Goal: Task Accomplishment & Management: Complete application form

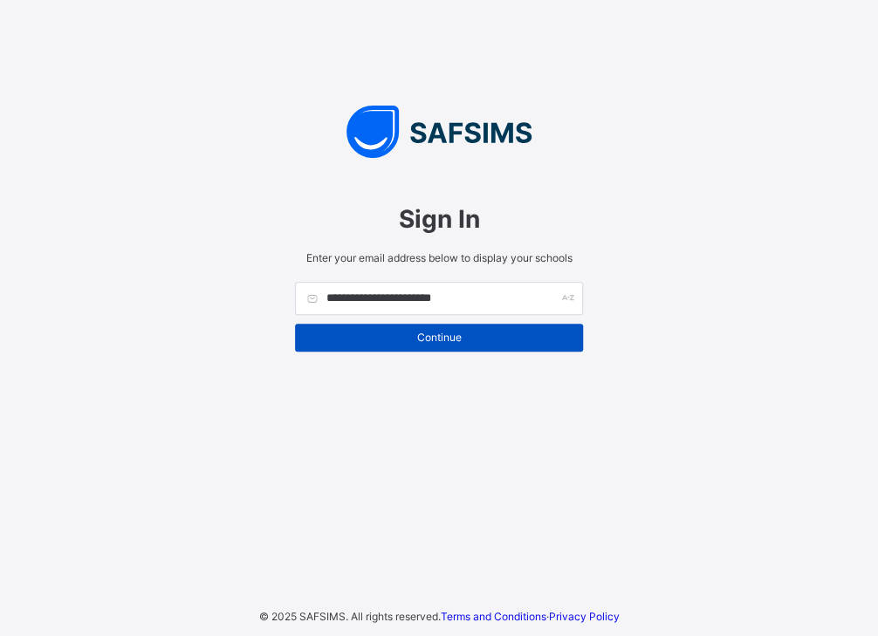
type input "**********"
click at [435, 343] on span "Continue" at bounding box center [439, 337] width 262 height 13
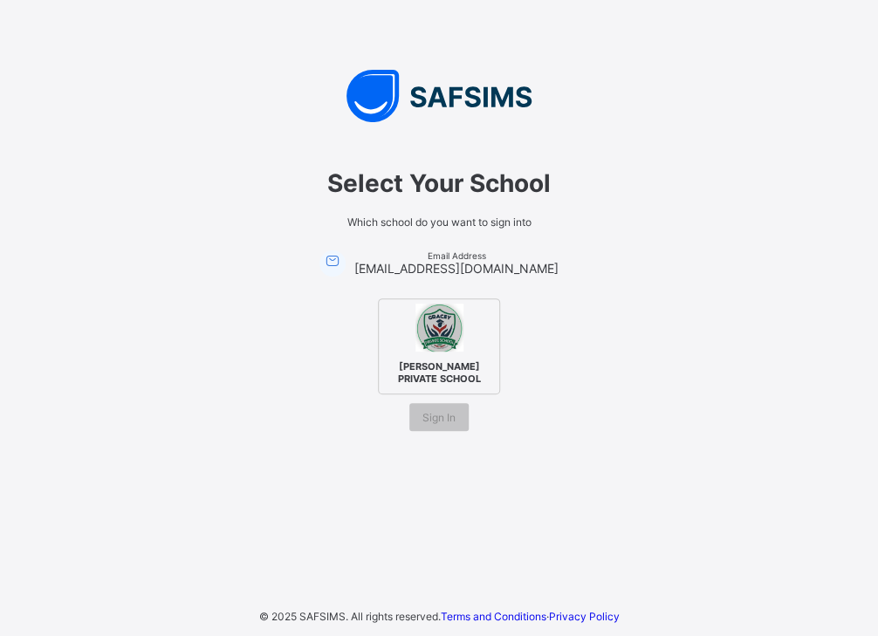
click at [435, 343] on img at bounding box center [439, 328] width 48 height 48
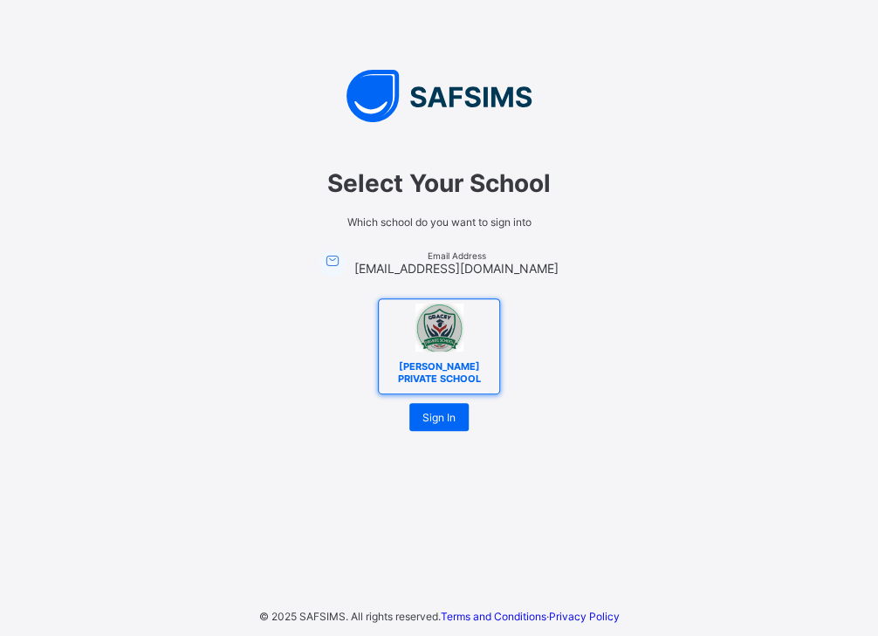
click at [435, 343] on img at bounding box center [439, 328] width 48 height 48
click at [445, 421] on span "Sign In" at bounding box center [438, 417] width 33 height 13
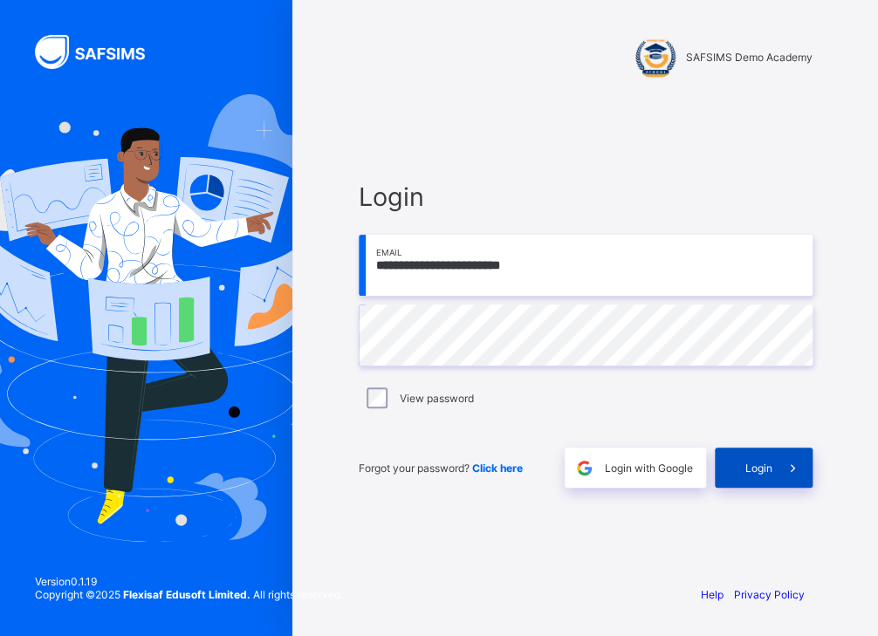
click at [738, 473] on div "Login" at bounding box center [764, 468] width 98 height 40
click at [759, 463] on span "Login" at bounding box center [758, 468] width 27 height 13
